Goal: Task Accomplishment & Management: Manage account settings

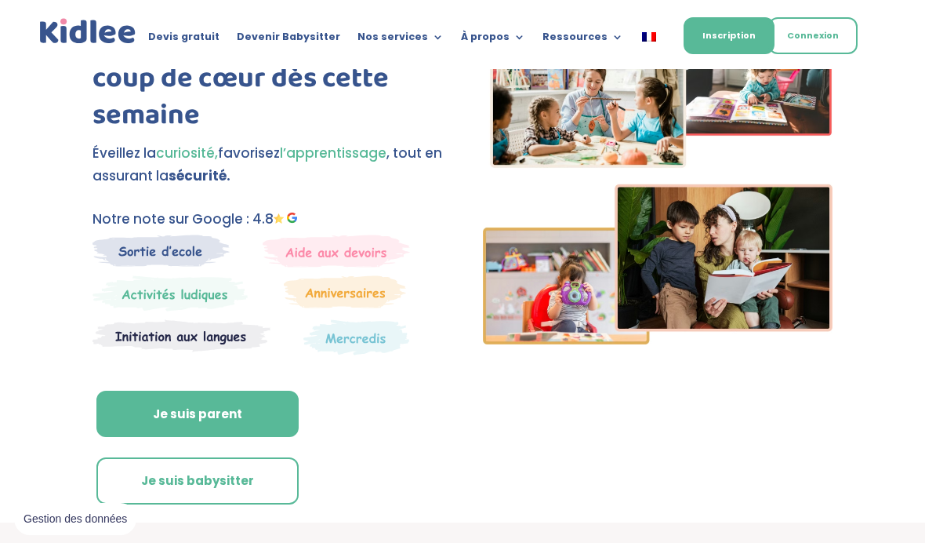
scroll to position [100, 0]
click at [843, 37] on link "Connexion" at bounding box center [813, 35] width 89 height 37
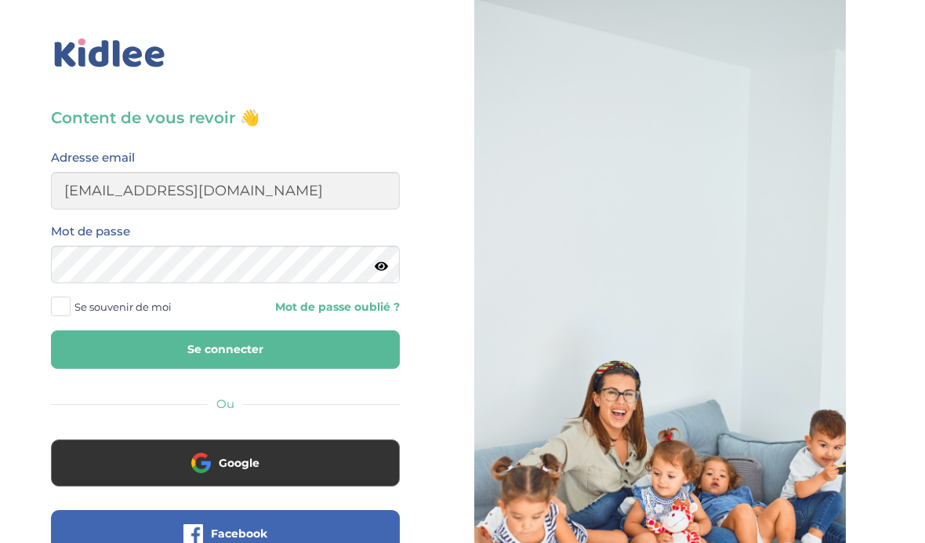
type input "neleaantonia@gmail.com"
click at [225, 349] on button "Se connecter" at bounding box center [225, 349] width 349 height 38
click at [361, 343] on button "Se connecter" at bounding box center [225, 349] width 349 height 38
click at [78, 300] on span "Se souvenir de moi" at bounding box center [123, 306] width 97 height 20
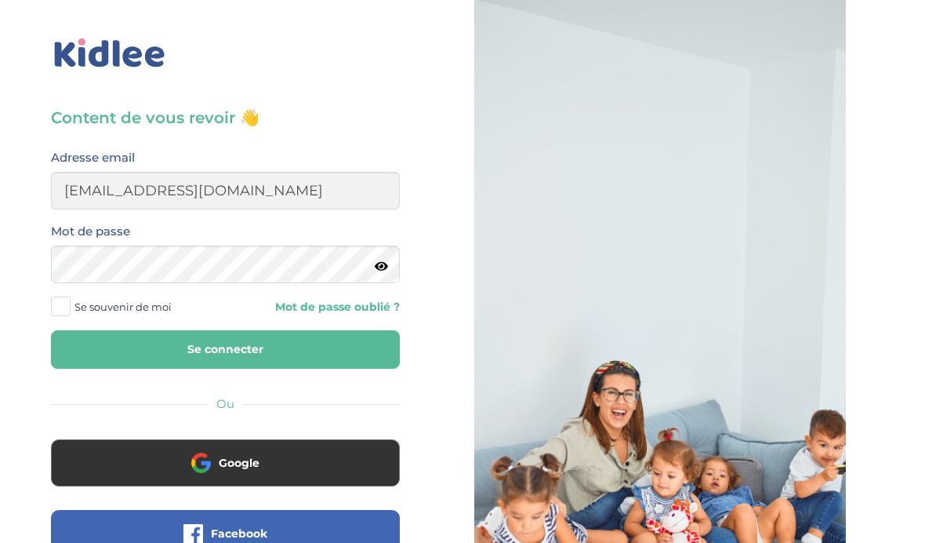
click at [0, 0] on input "Se souvenir de moi" at bounding box center [0, 0] width 0 height 0
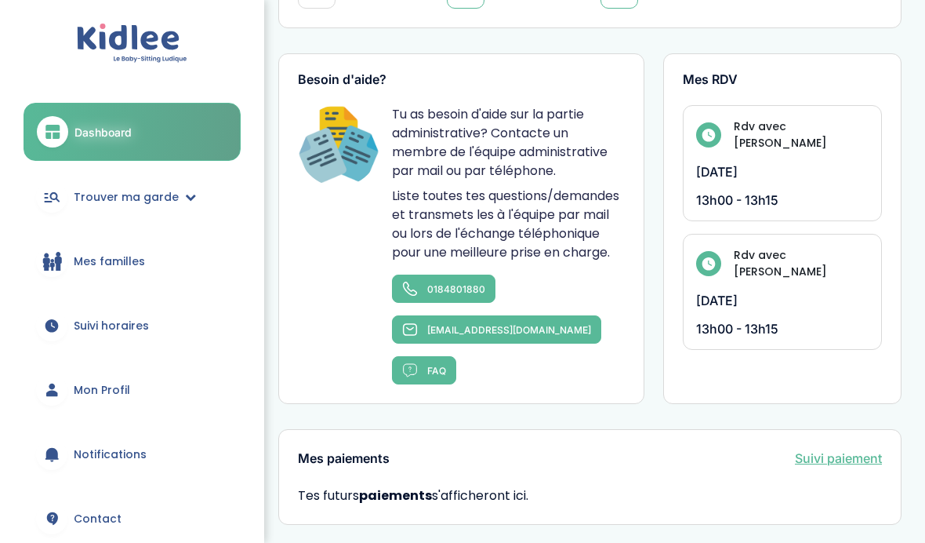
scroll to position [681, 0]
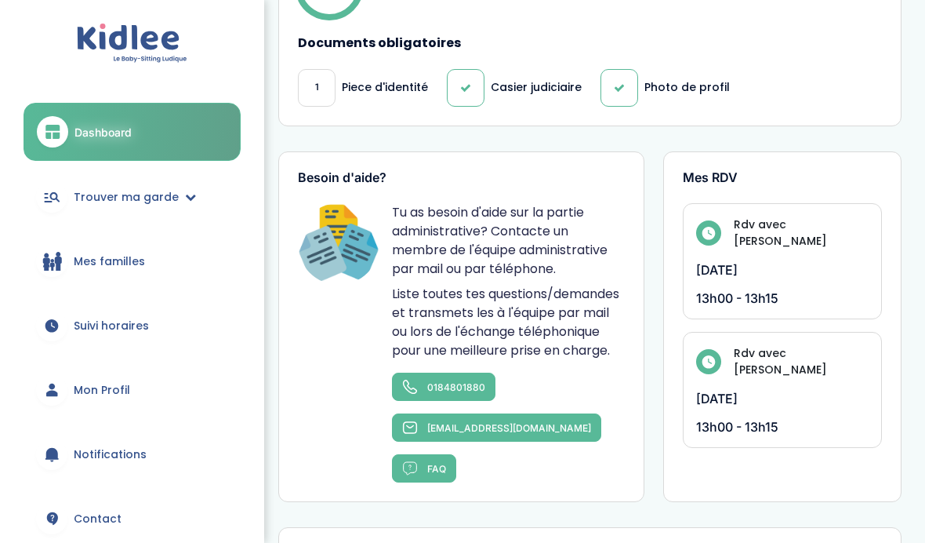
click at [60, 195] on icon at bounding box center [52, 196] width 20 height 19
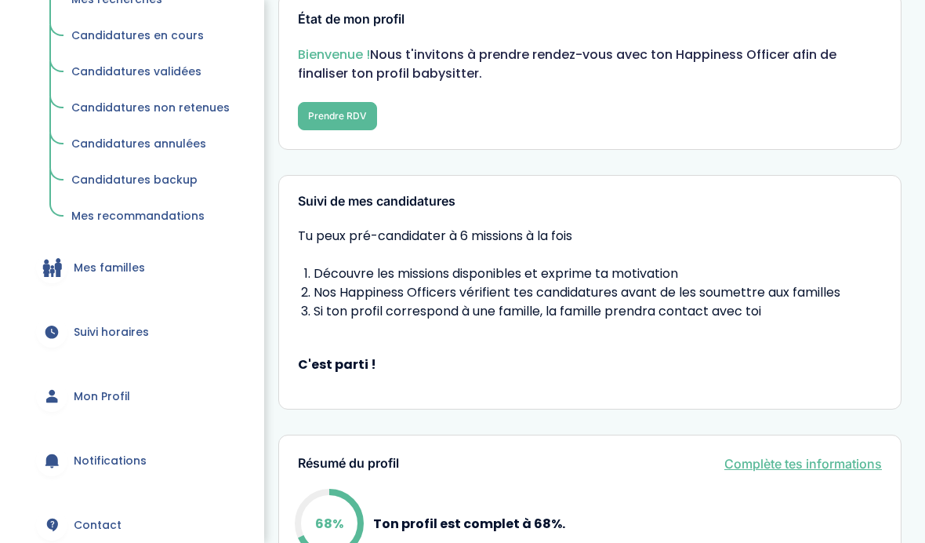
scroll to position [249, 0]
